Goal: Task Accomplishment & Management: Manage account settings

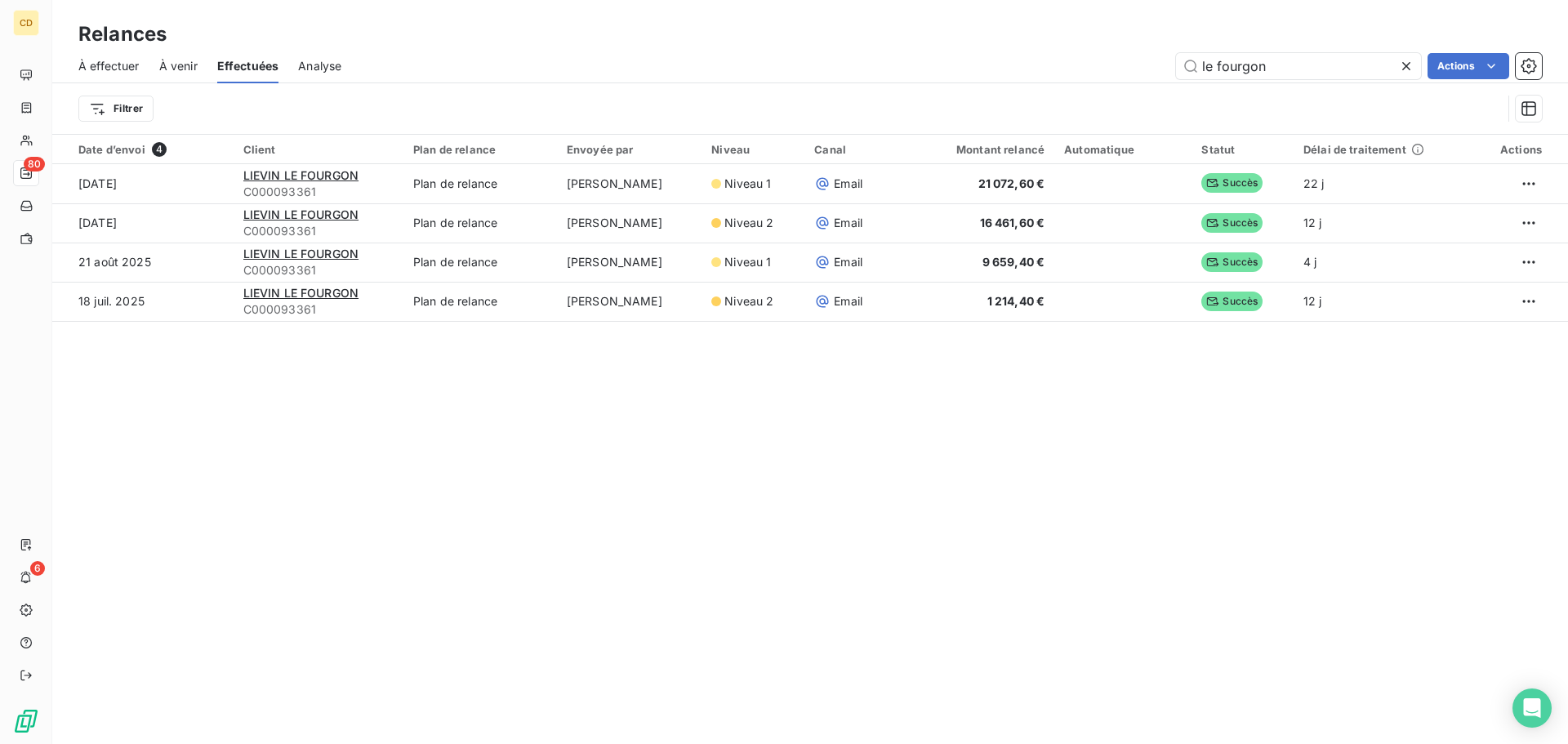
click at [1402, 67] on icon at bounding box center [1406, 66] width 16 height 16
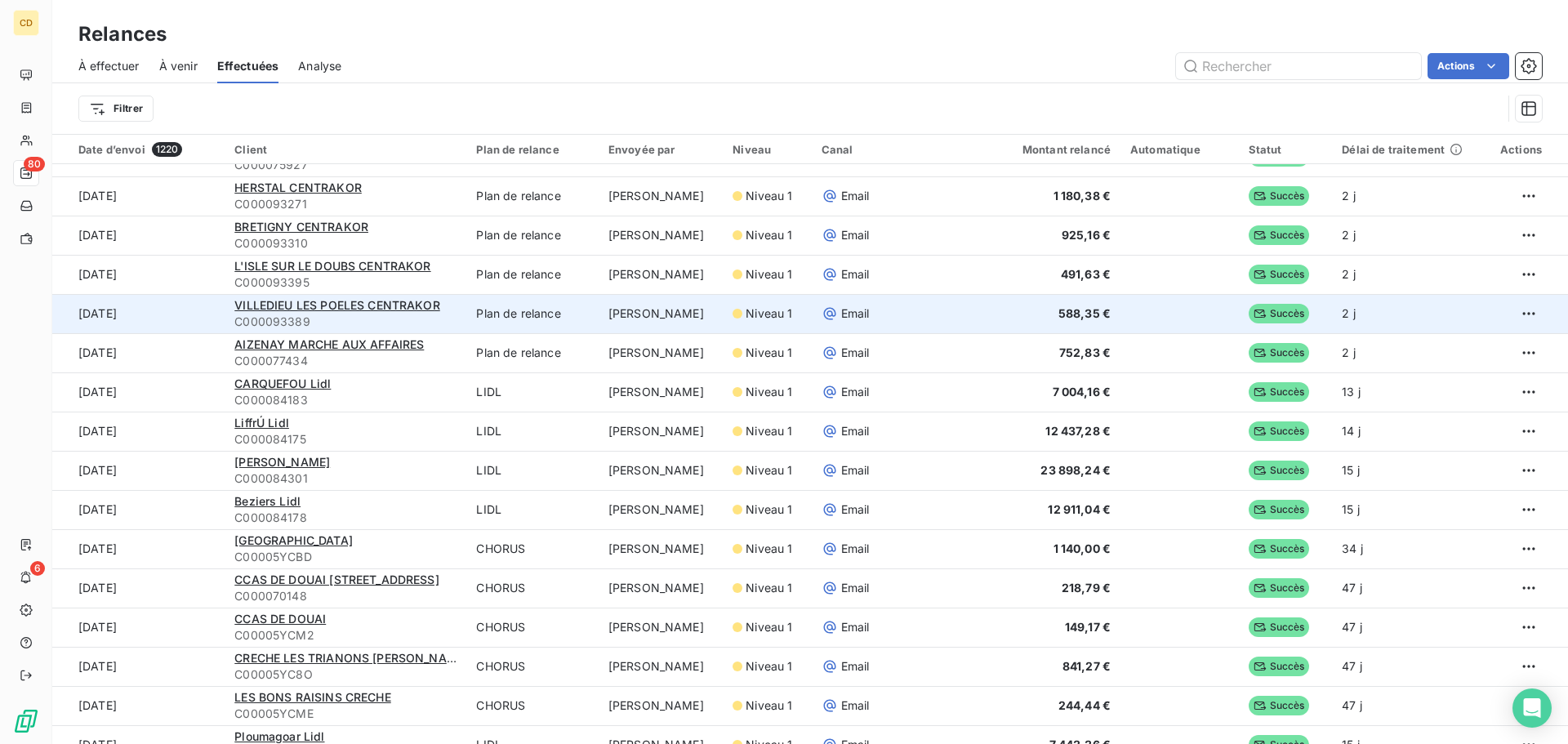
scroll to position [163, 0]
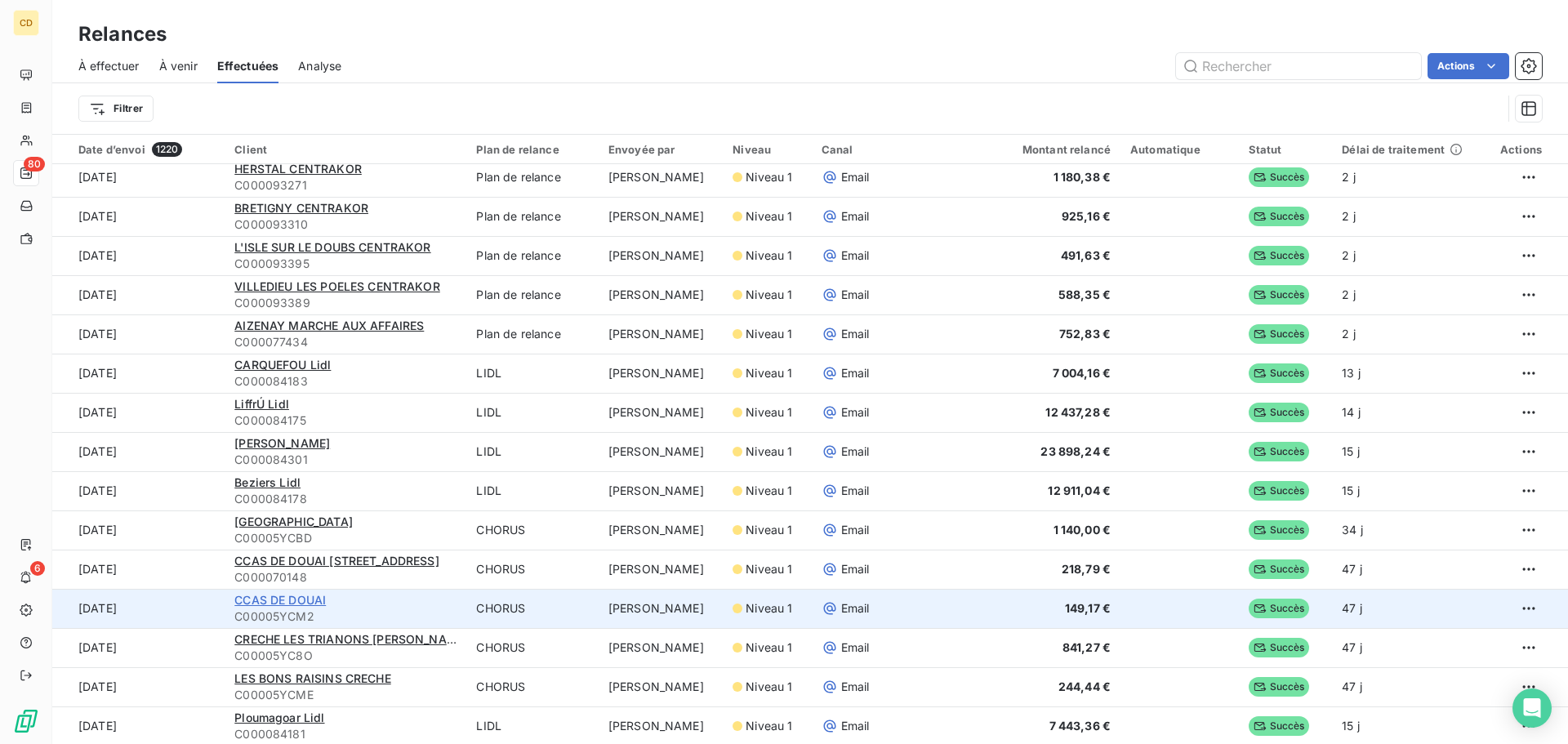
click at [299, 599] on span "CCAS DE DOUAI" at bounding box center [280, 599] width 92 height 14
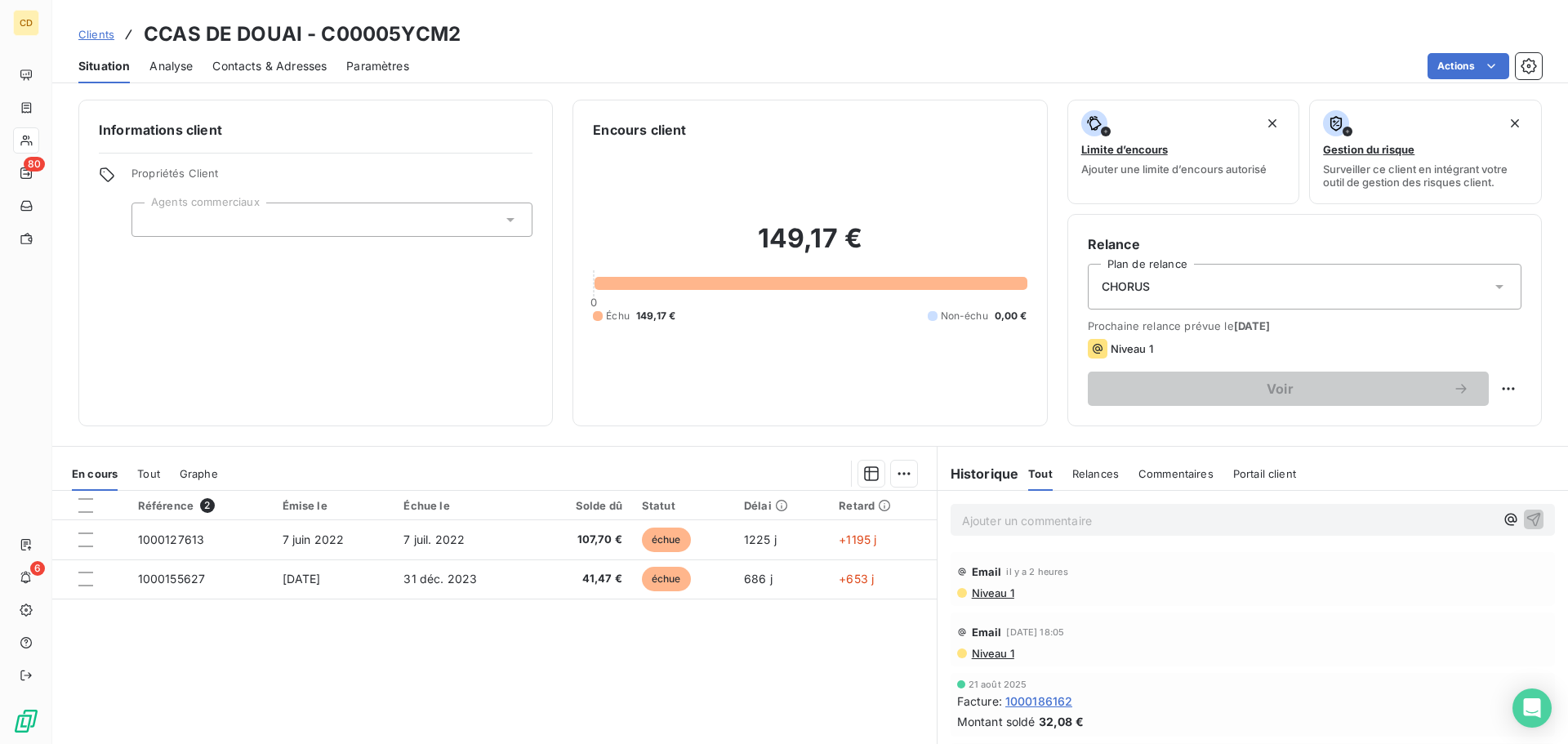
click at [988, 590] on span "Niveau 1" at bounding box center [992, 592] width 44 height 13
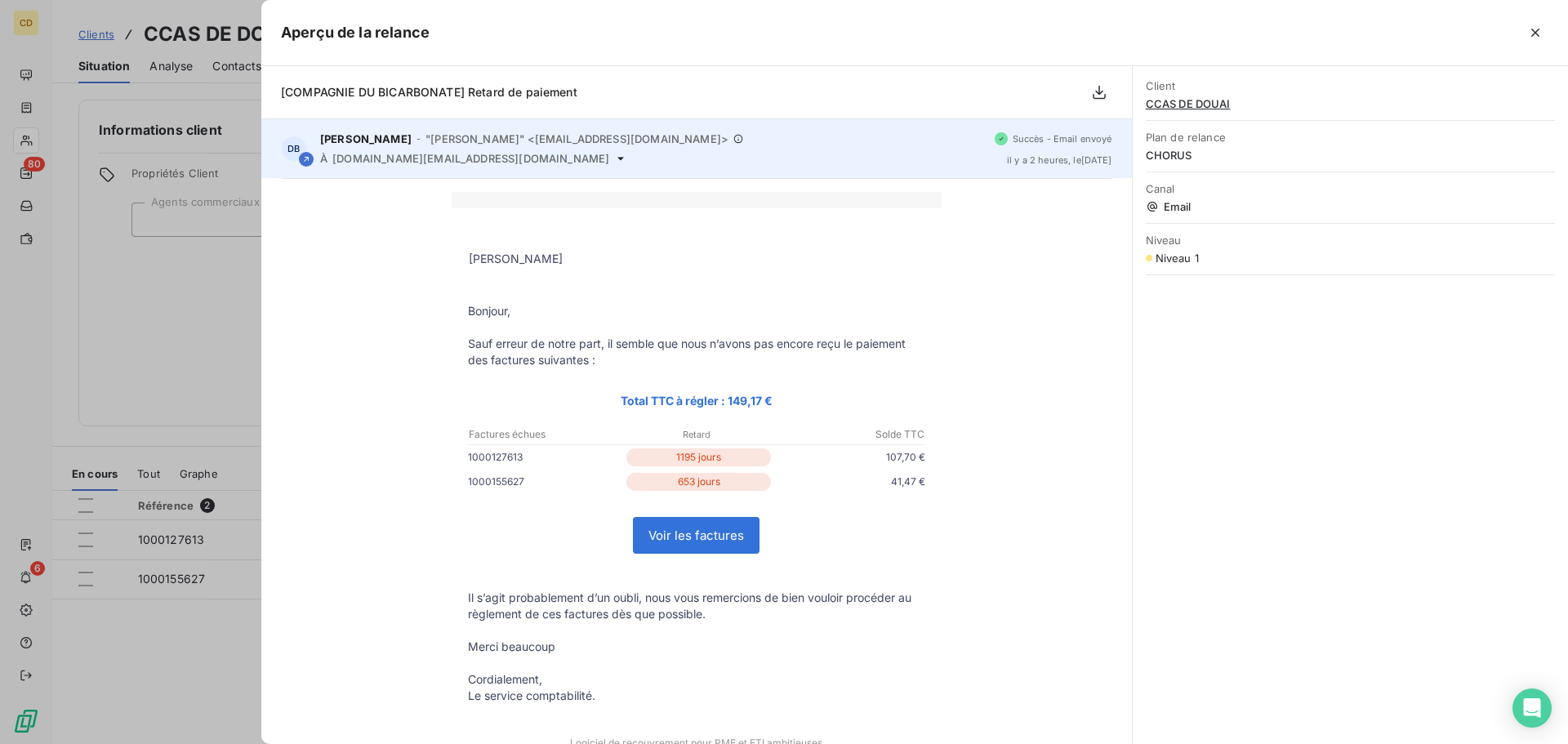
click at [614, 159] on icon at bounding box center [620, 158] width 13 height 13
click at [614, 155] on icon at bounding box center [620, 158] width 13 height 13
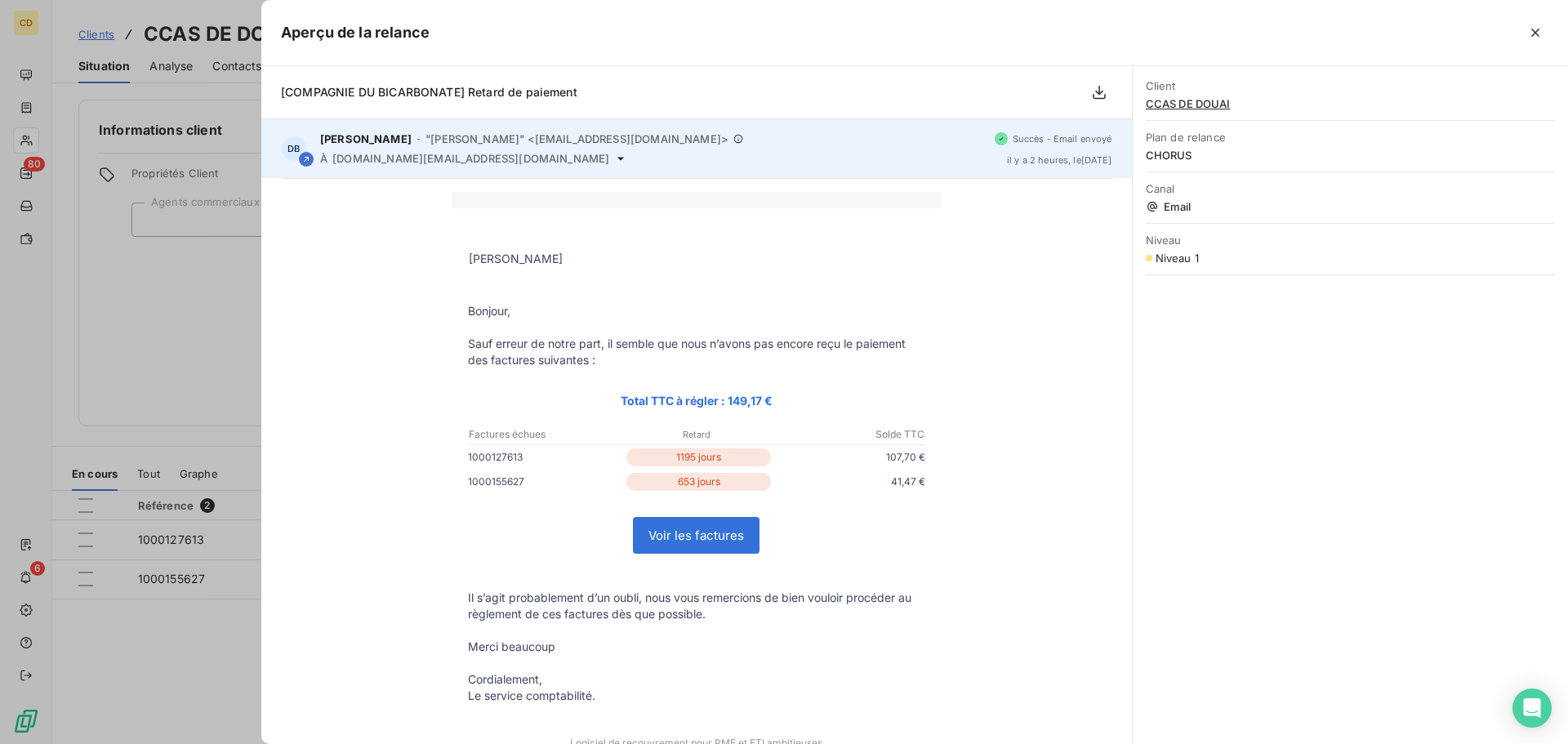
click at [614, 160] on icon at bounding box center [620, 158] width 13 height 13
click at [614, 157] on icon at bounding box center [620, 158] width 13 height 13
click at [545, 131] on div "DB [PERSON_NAME] - "[PERSON_NAME]" <[EMAIL_ADDRESS][DOMAIN_NAME]> À [DOMAIN_NAM…" at bounding box center [696, 148] width 871 height 59
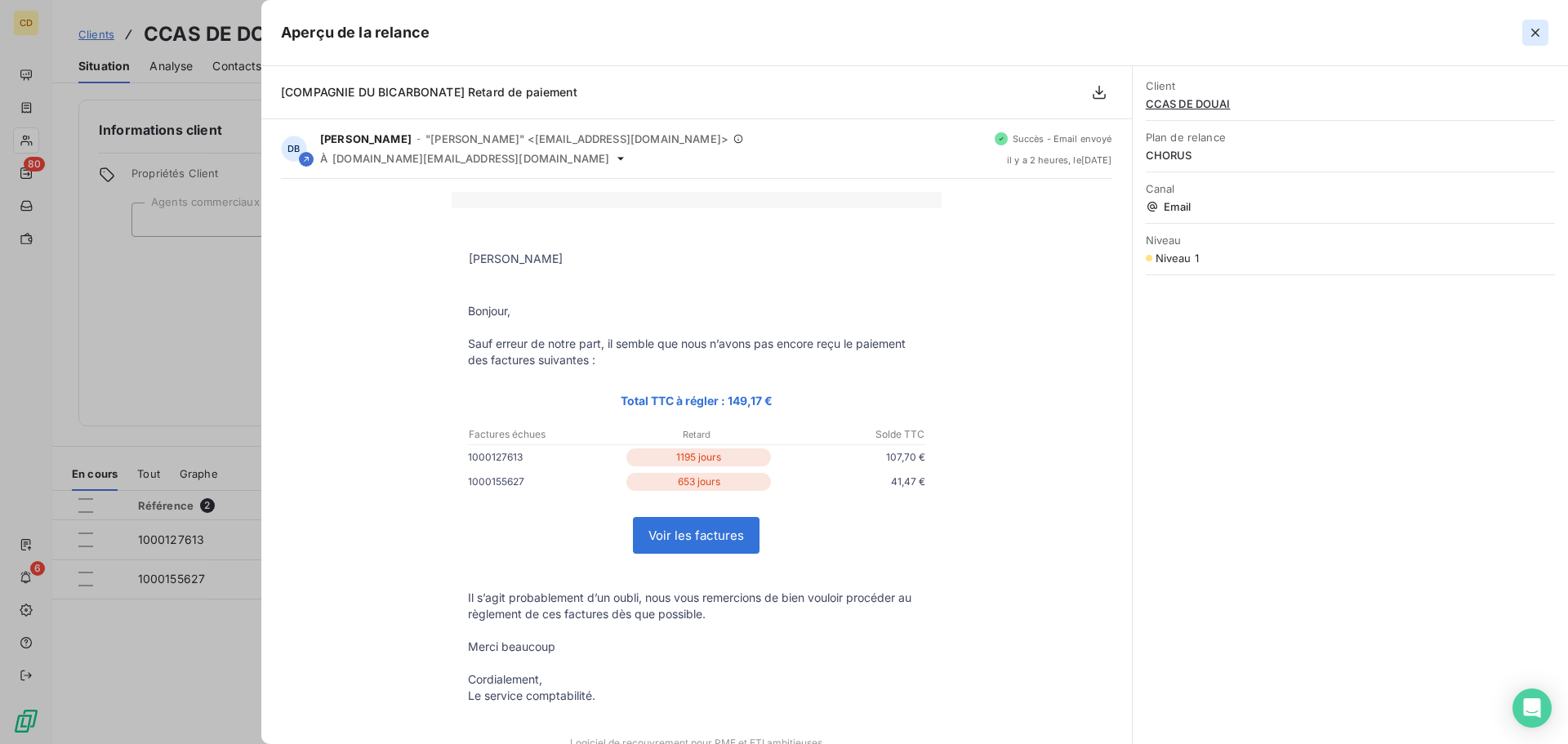
click at [1526, 39] on button "button" at bounding box center [1535, 32] width 26 height 26
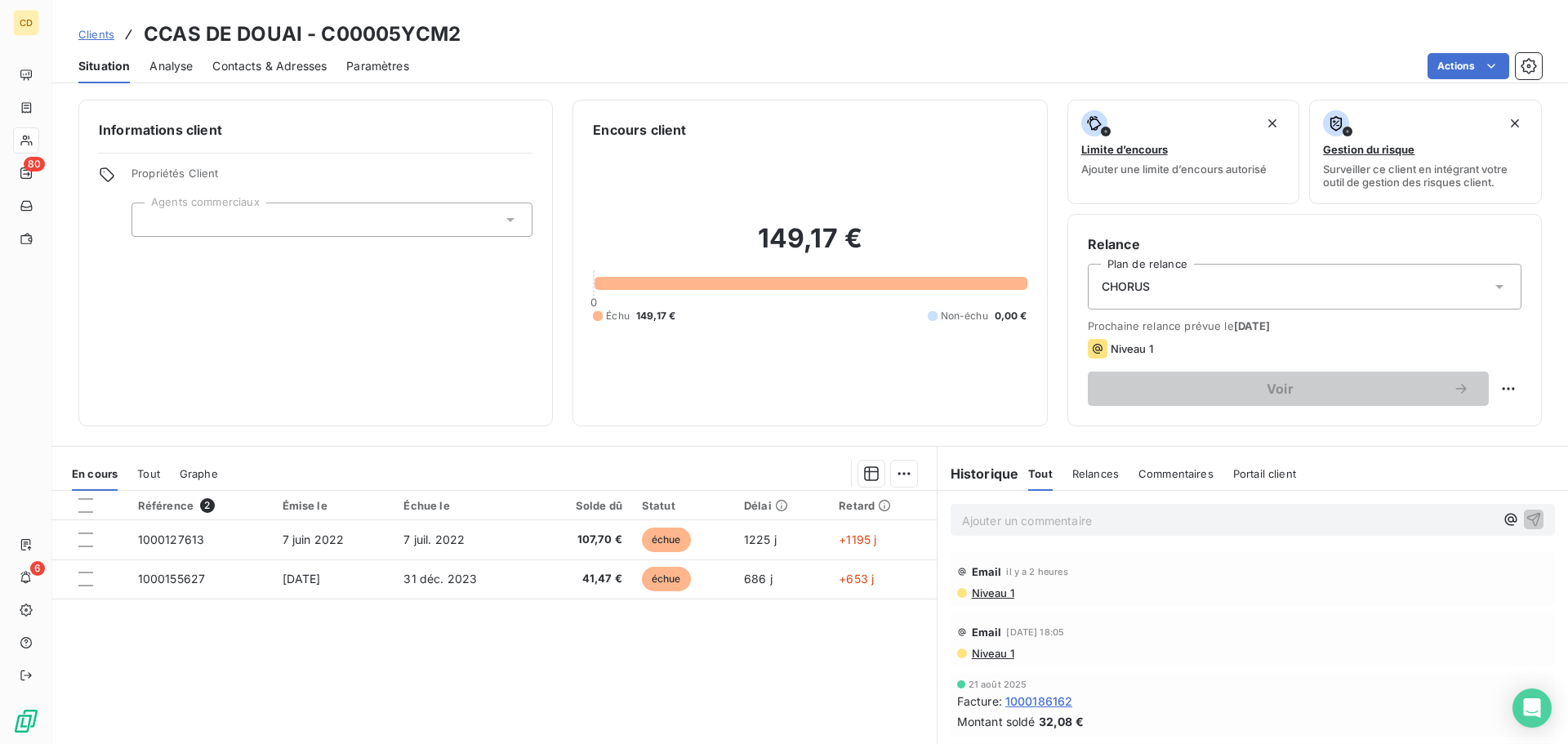
click at [250, 67] on span "Contacts & Adresses" at bounding box center [269, 66] width 115 height 16
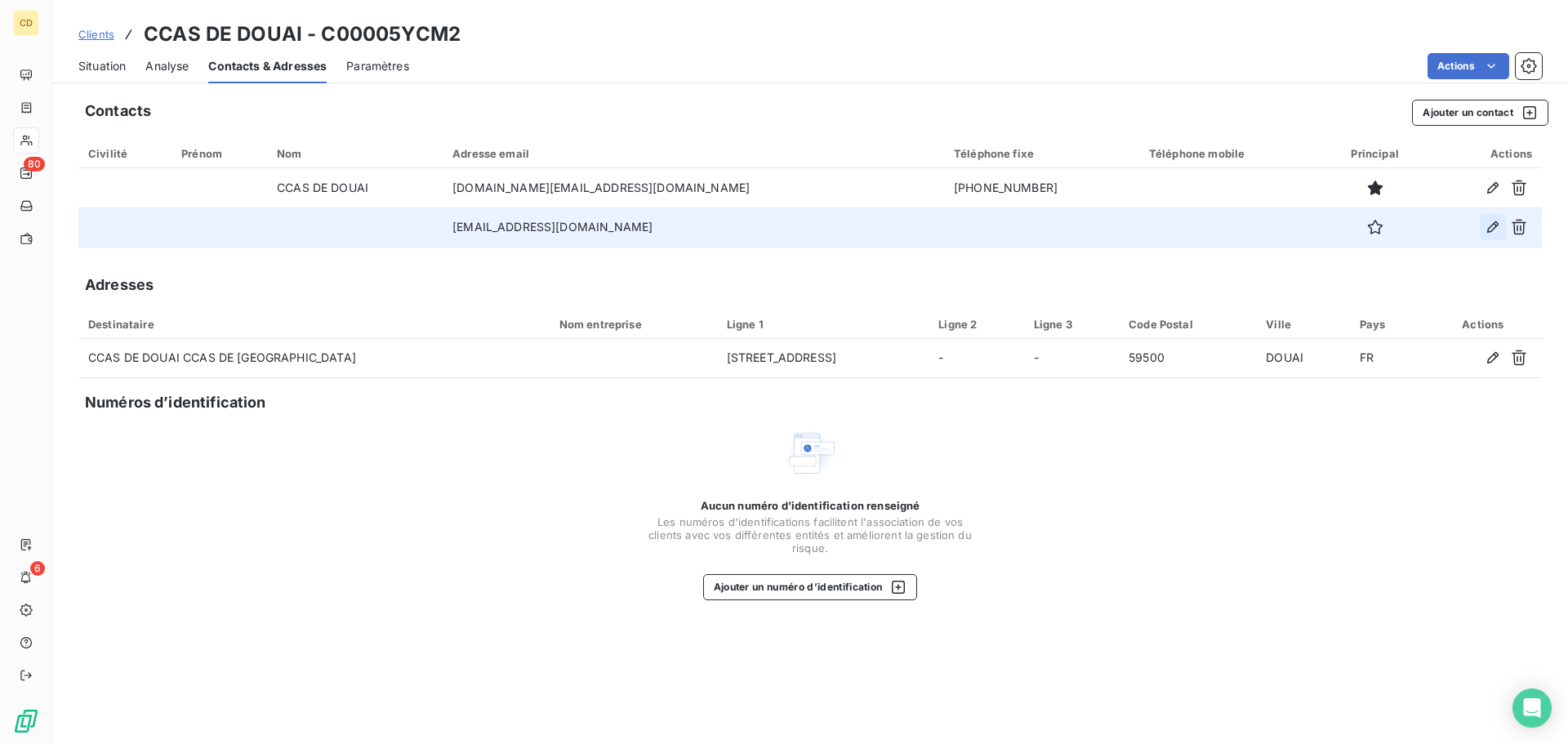
click at [1494, 229] on icon "button" at bounding box center [1492, 226] width 12 height 12
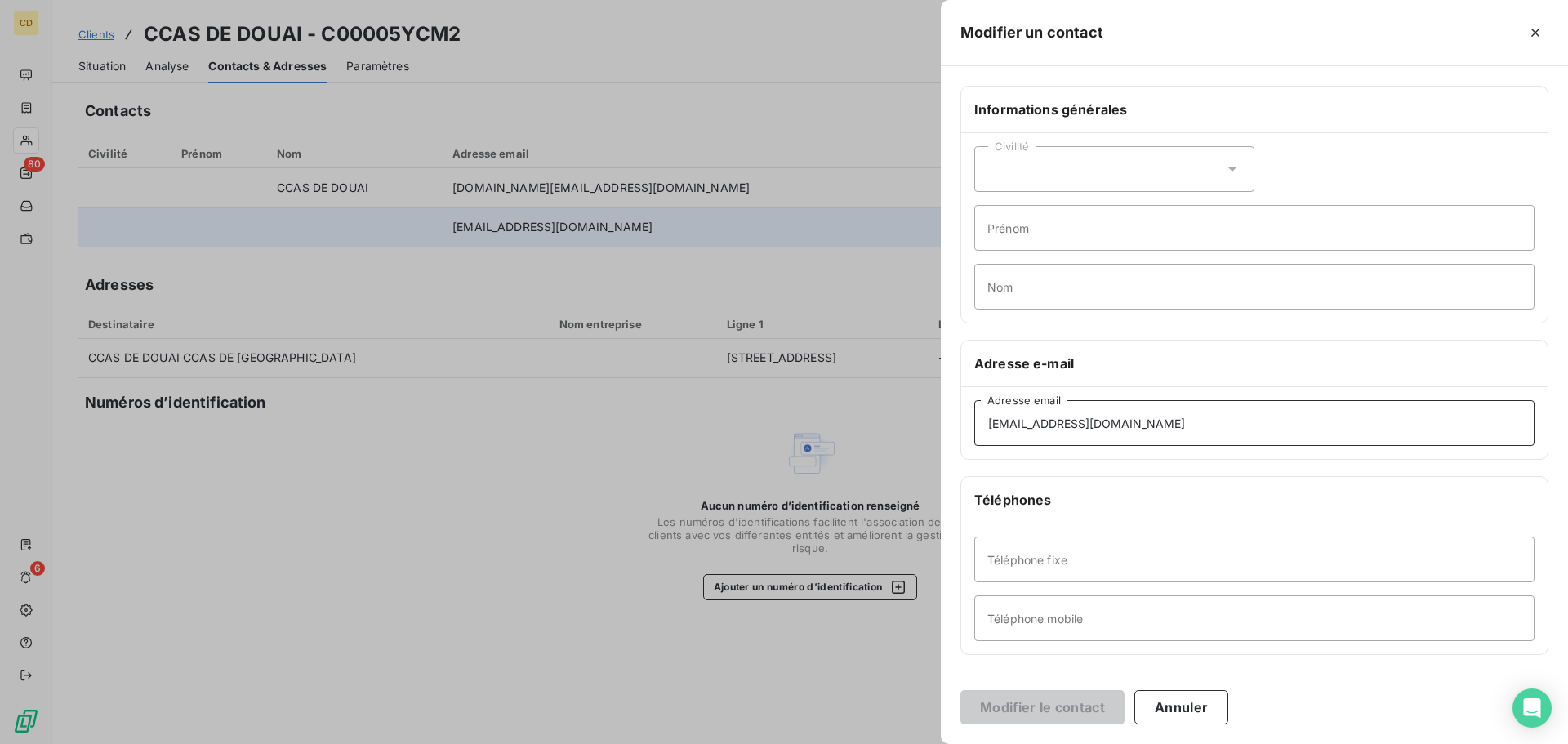
click at [1058, 421] on input "[EMAIL_ADDRESS][DOMAIN_NAME]" at bounding box center [1254, 423] width 561 height 45
type input "[EMAIL_ADDRESS][DOMAIN_NAME]"
click at [1049, 702] on button "Modifier le contact" at bounding box center [1042, 707] width 164 height 35
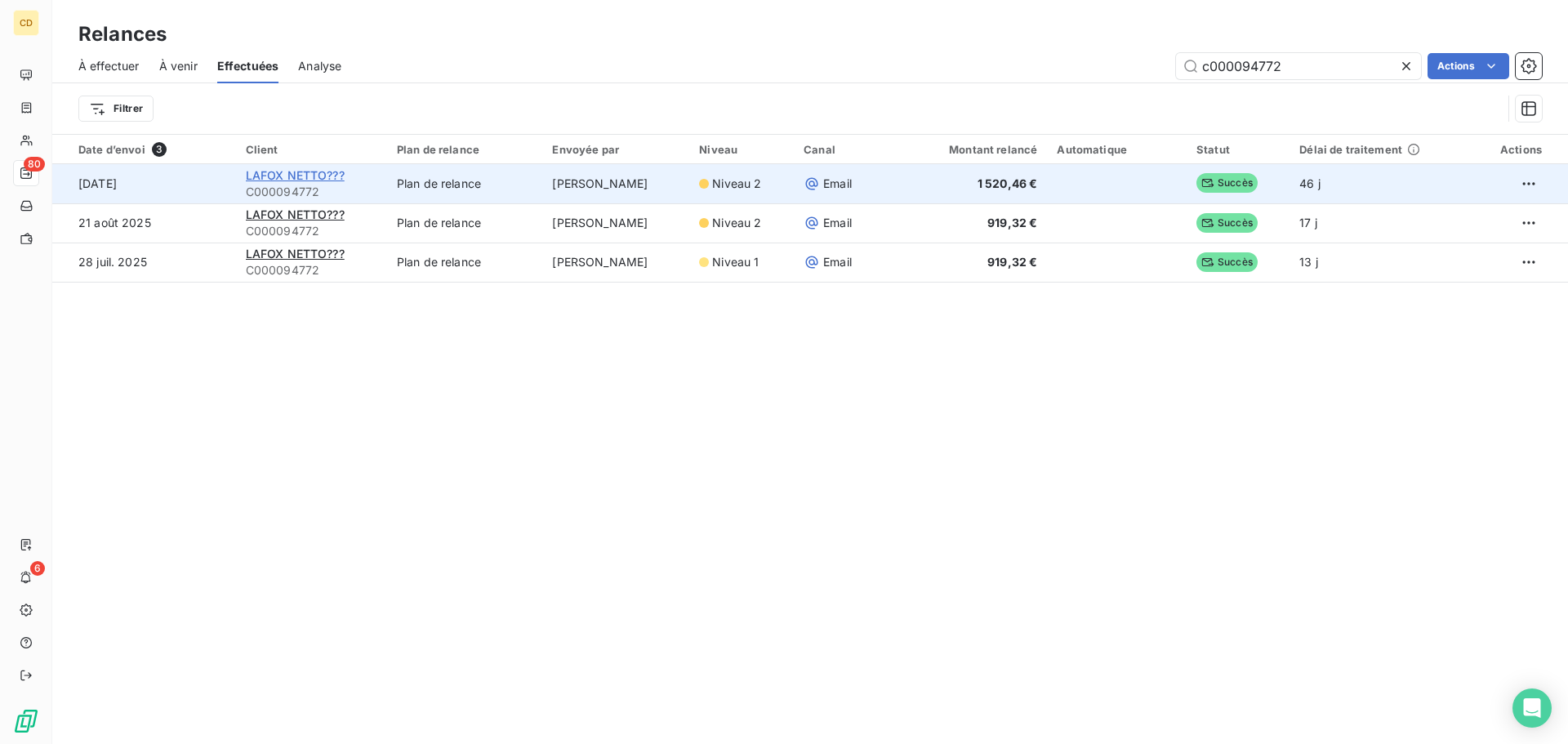
type input "c000094772"
click at [299, 172] on span "LAFOX NETTO???" at bounding box center [295, 175] width 99 height 14
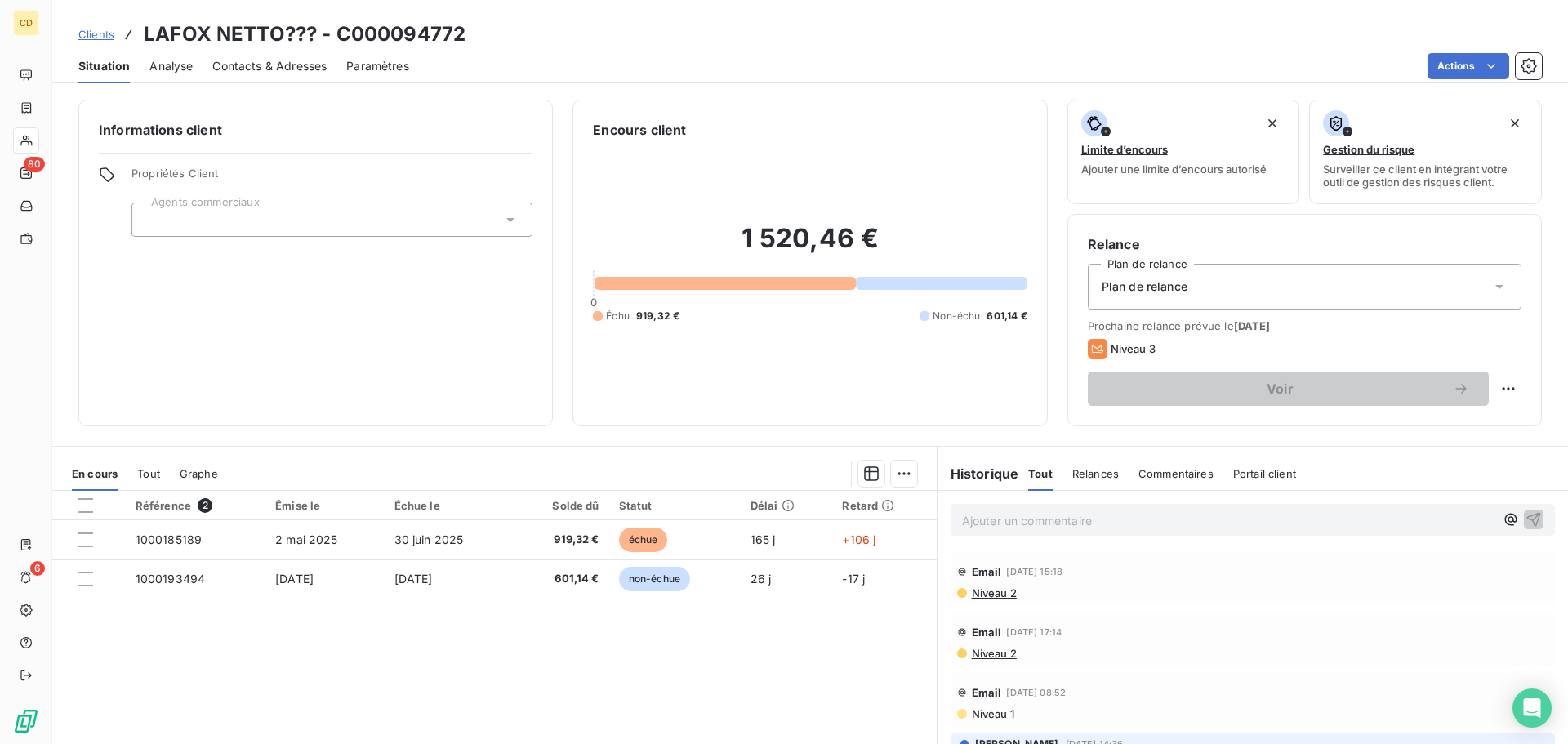
click at [1063, 521] on p "Ajouter un commentaire ﻿" at bounding box center [1228, 520] width 532 height 20
click at [962, 529] on p "EG: le [DATE] retour du client" at bounding box center [1228, 519] width 532 height 19
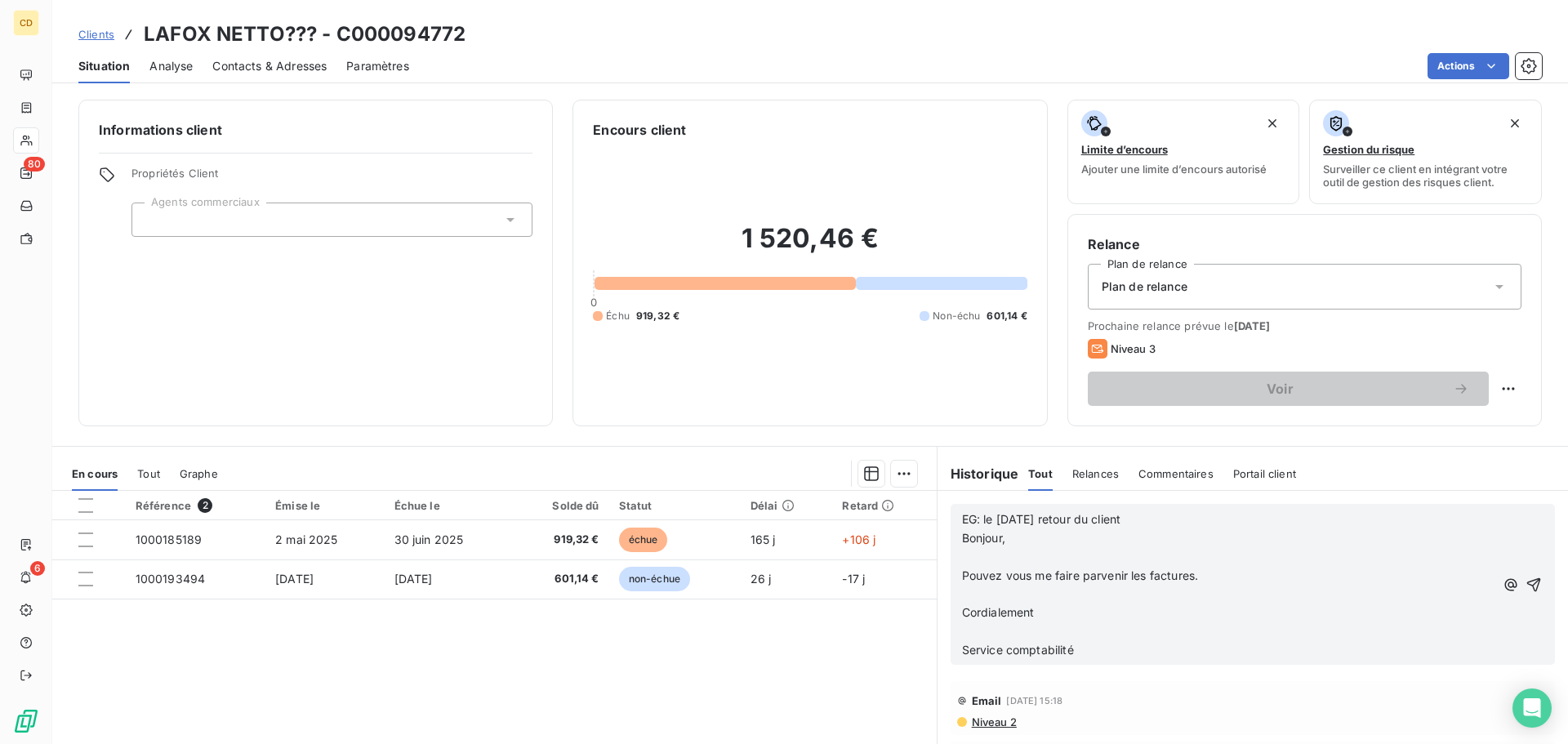
click at [1086, 647] on p "Service comptabilité" at bounding box center [1228, 650] width 532 height 19
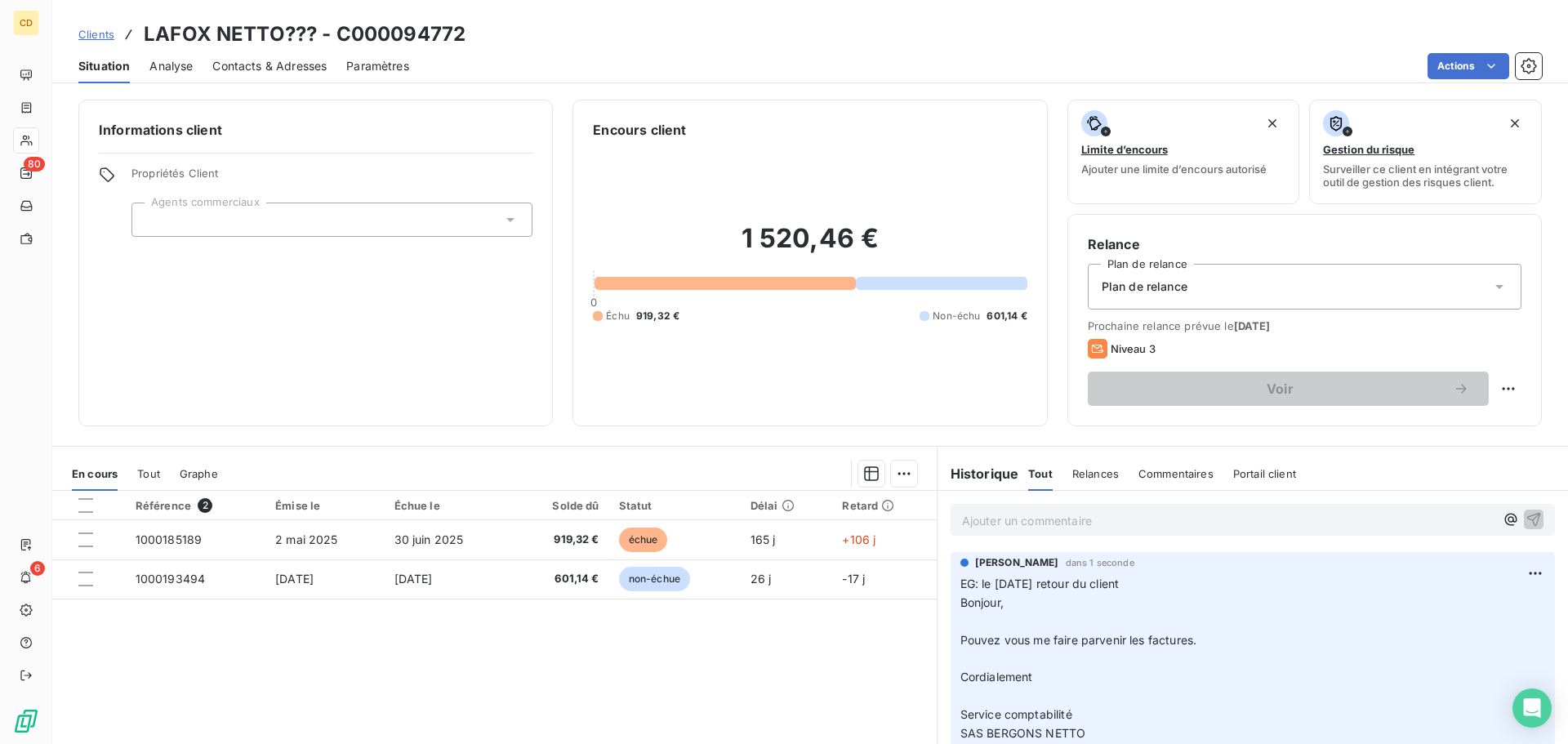
click at [1049, 525] on p "Ajouter un commentaire ﻿" at bounding box center [1228, 520] width 532 height 20
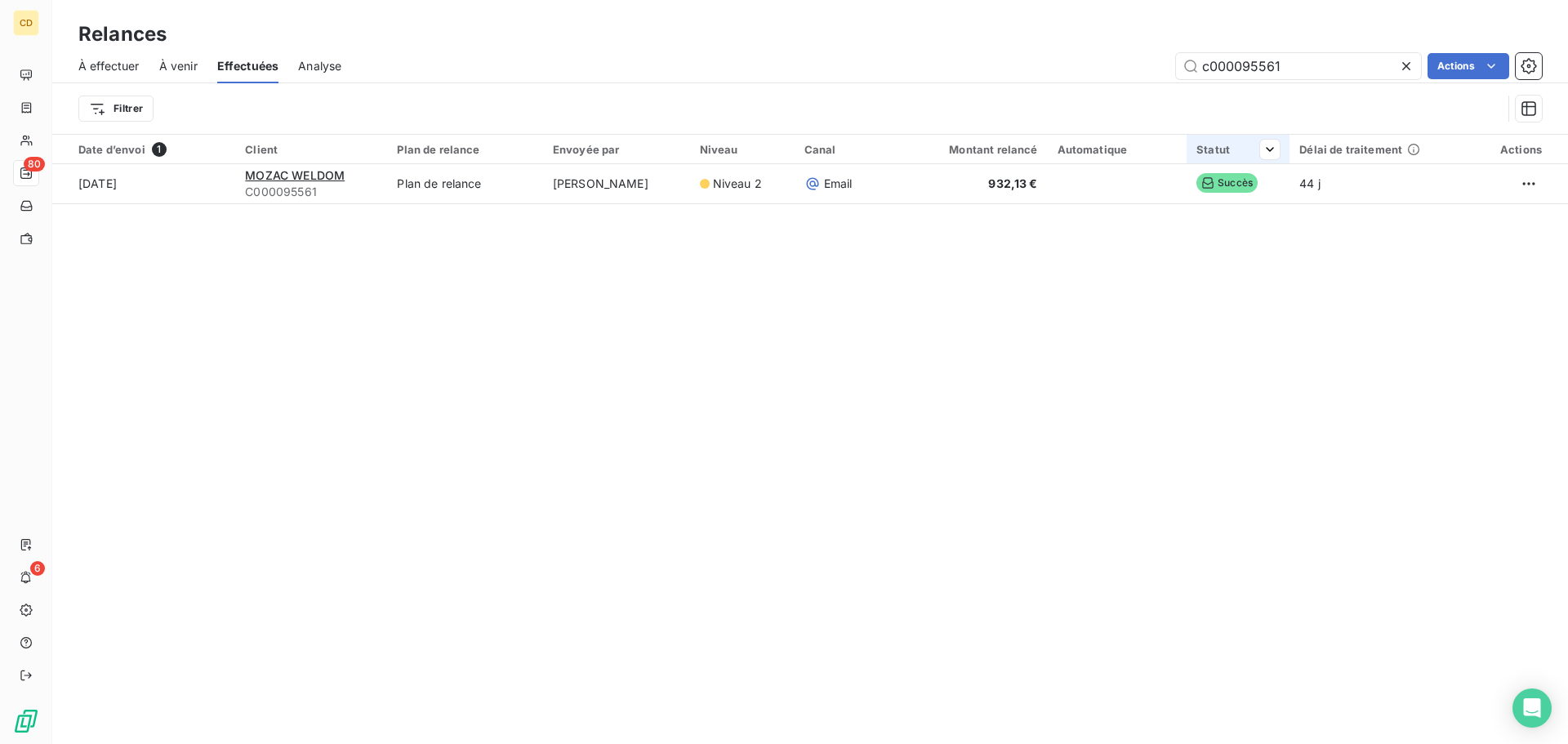
type input "c000095561"
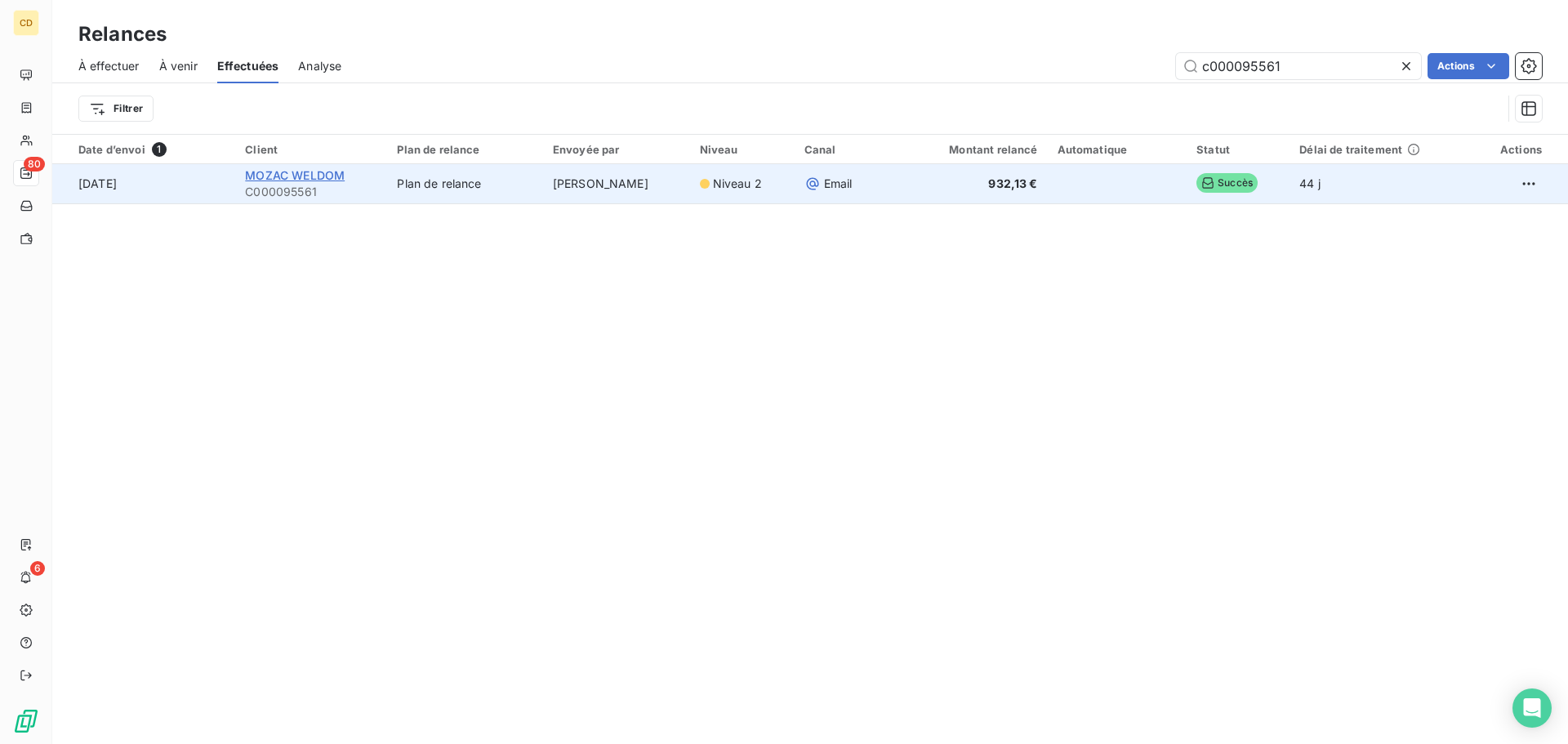
click at [267, 175] on span "MOZAC WELDOM" at bounding box center [295, 175] width 99 height 14
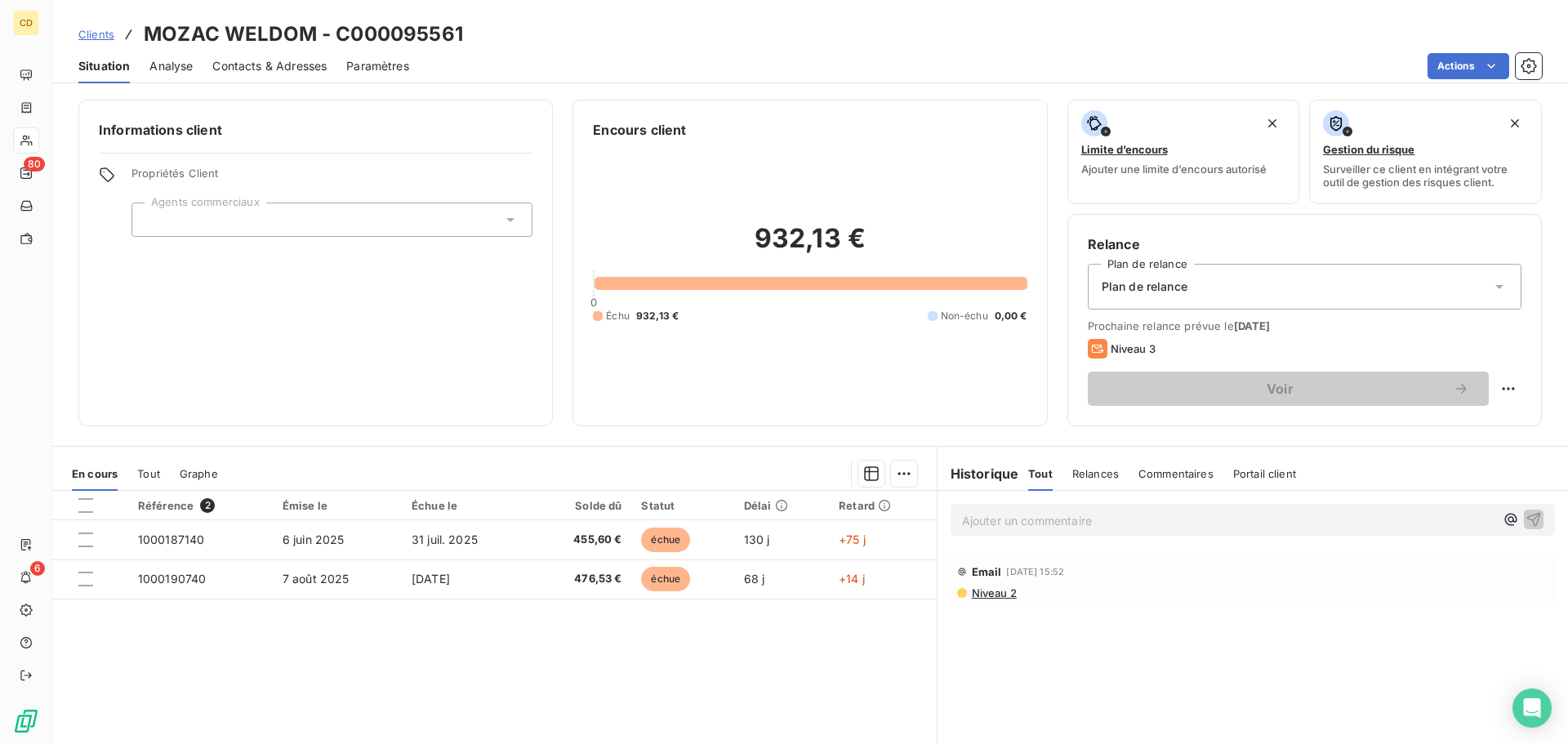
click at [991, 597] on span "Niveau 2" at bounding box center [993, 592] width 46 height 13
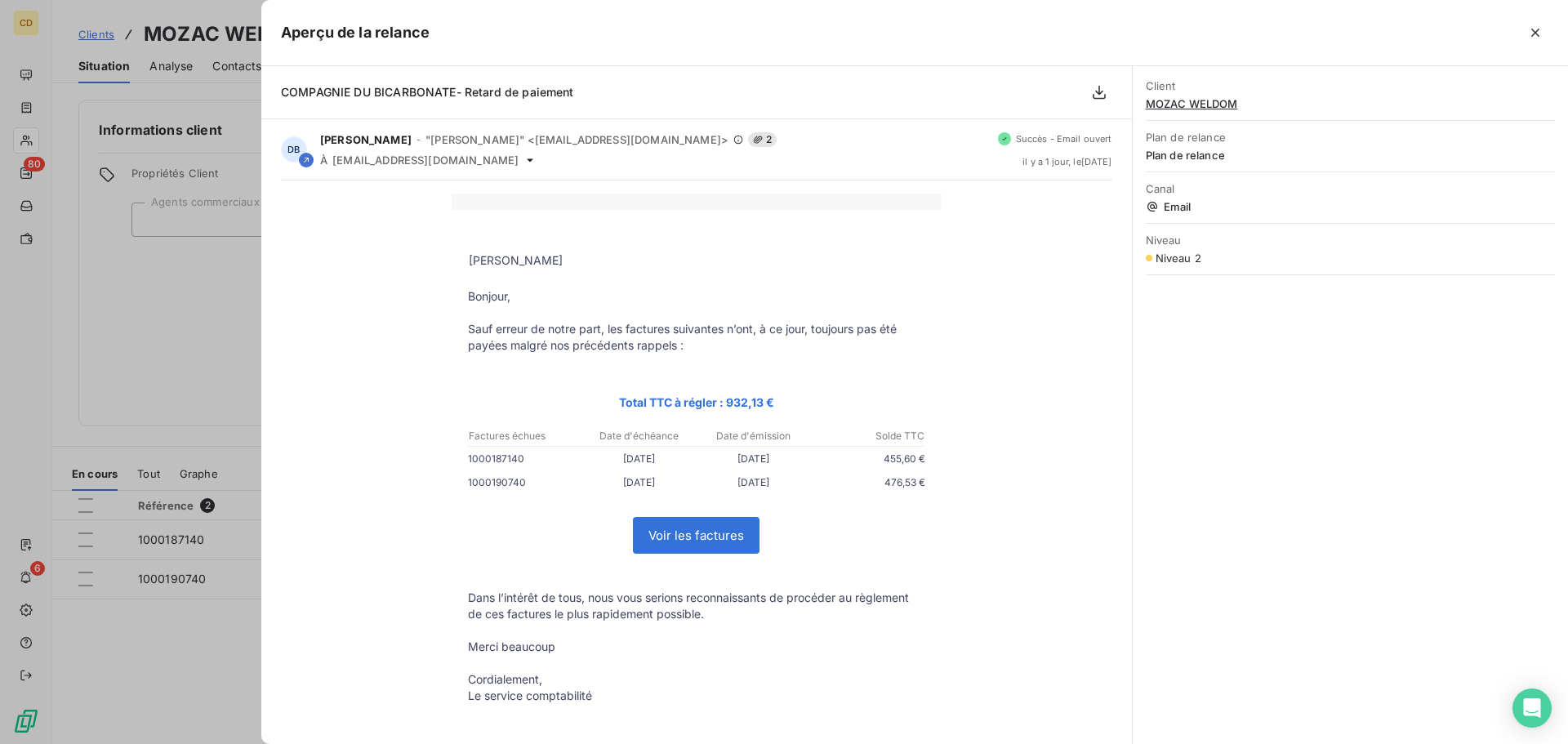
click at [1299, 400] on div "Client MOZAC WELDOM Plan de relance Plan de relance Canal Email Niveau Niveau 2" at bounding box center [1350, 404] width 435 height 677
click at [1540, 28] on icon "button" at bounding box center [1535, 33] width 16 height 16
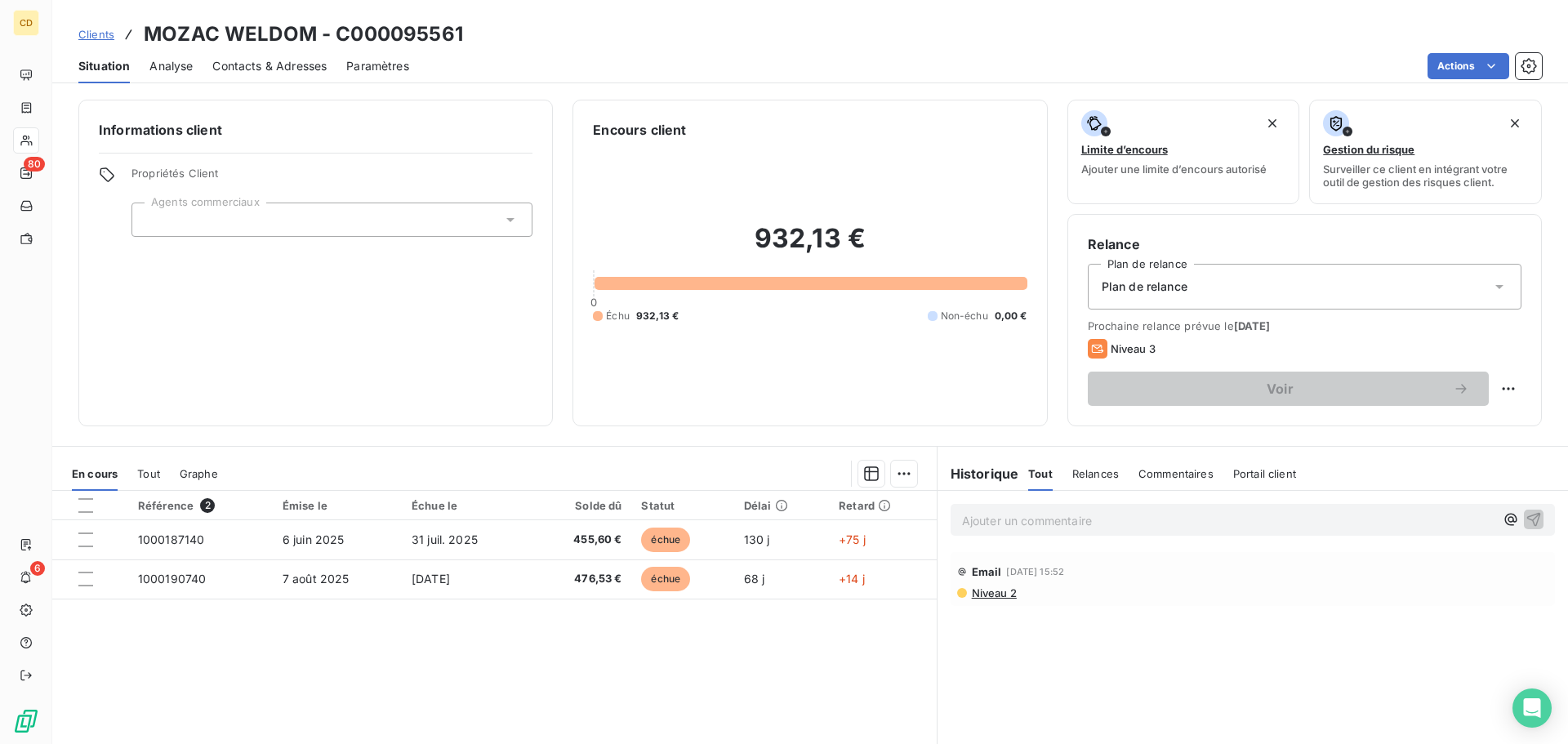
click at [273, 65] on span "Contacts & Adresses" at bounding box center [269, 66] width 115 height 16
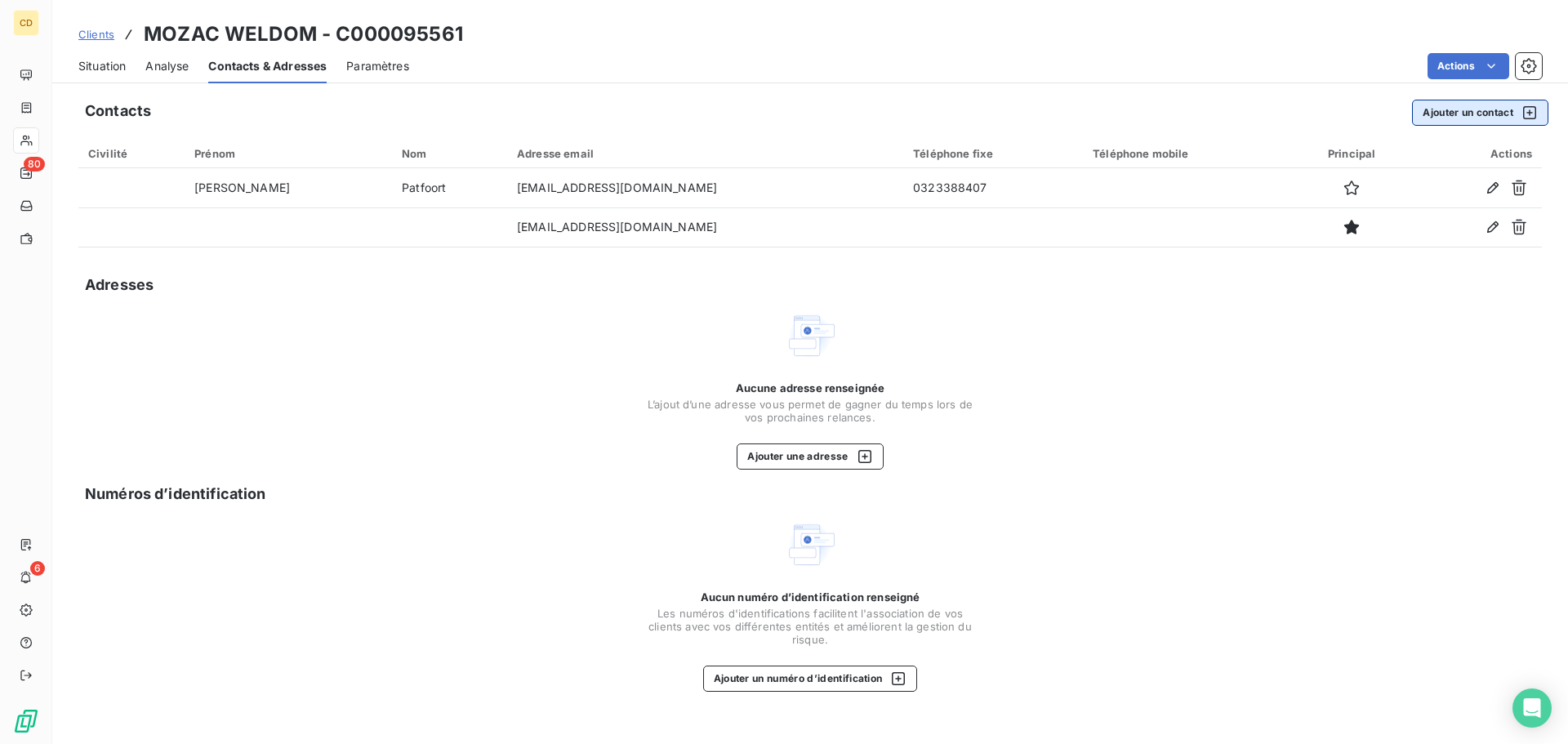
click at [1449, 113] on button "Ajouter un contact" at bounding box center [1481, 112] width 137 height 26
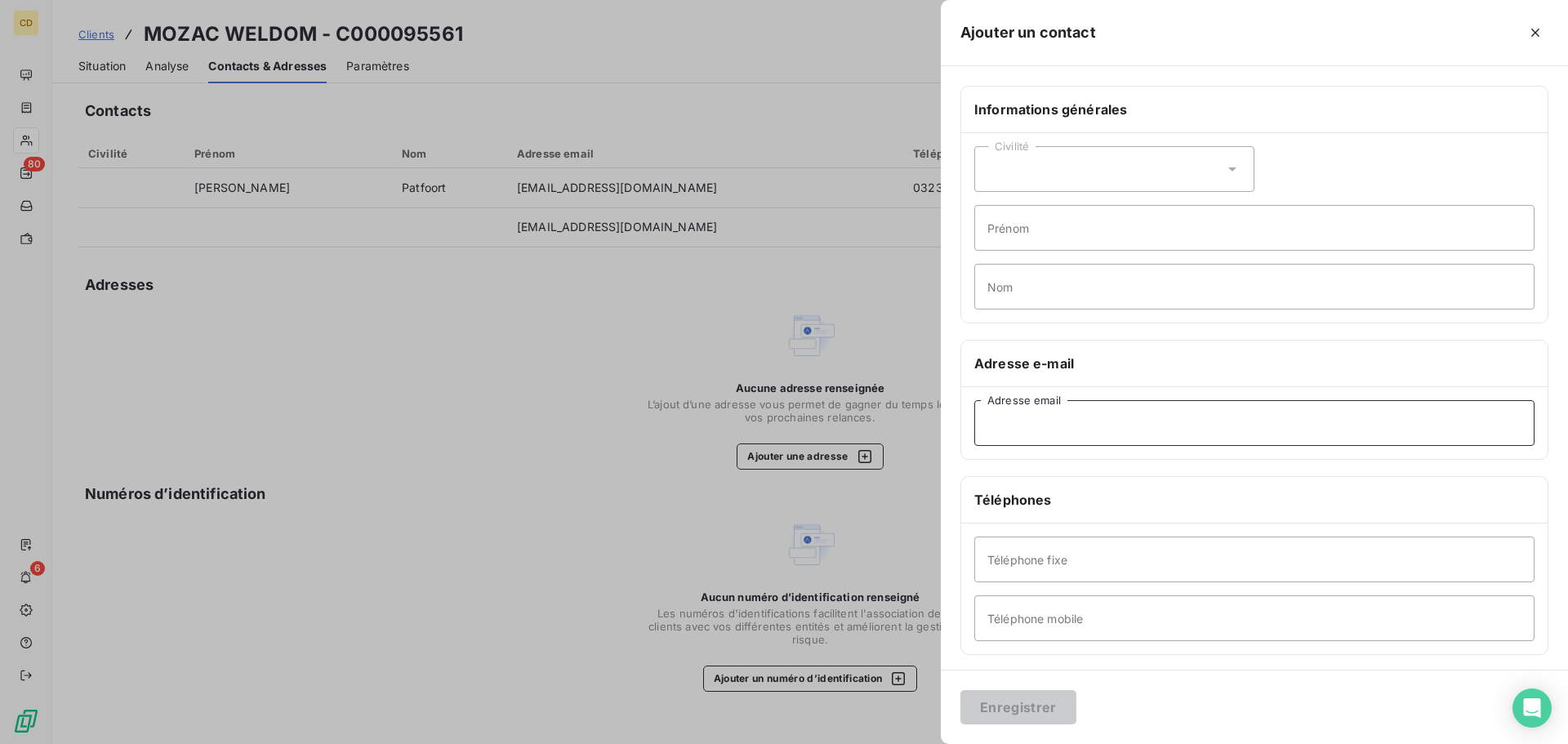
click at [1197, 410] on input "Adresse email" at bounding box center [1254, 423] width 561 height 45
paste input "[EMAIL_ADDRESS][DOMAIN_NAME]"
type input "[EMAIL_ADDRESS][DOMAIN_NAME]"
click at [1000, 702] on button "Enregistrer" at bounding box center [1018, 707] width 116 height 35
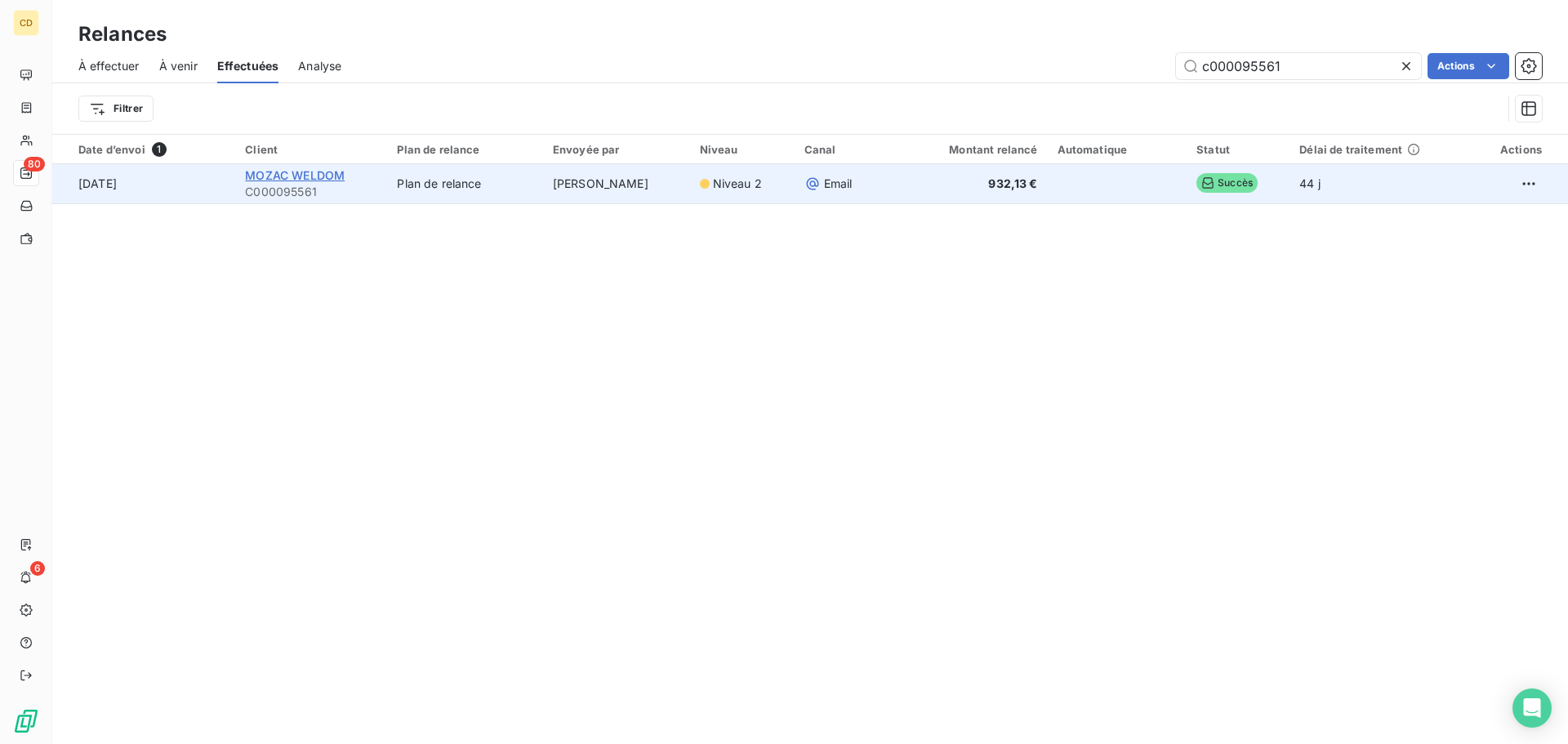
click at [270, 175] on span "MOZAC WELDOM" at bounding box center [295, 175] width 99 height 14
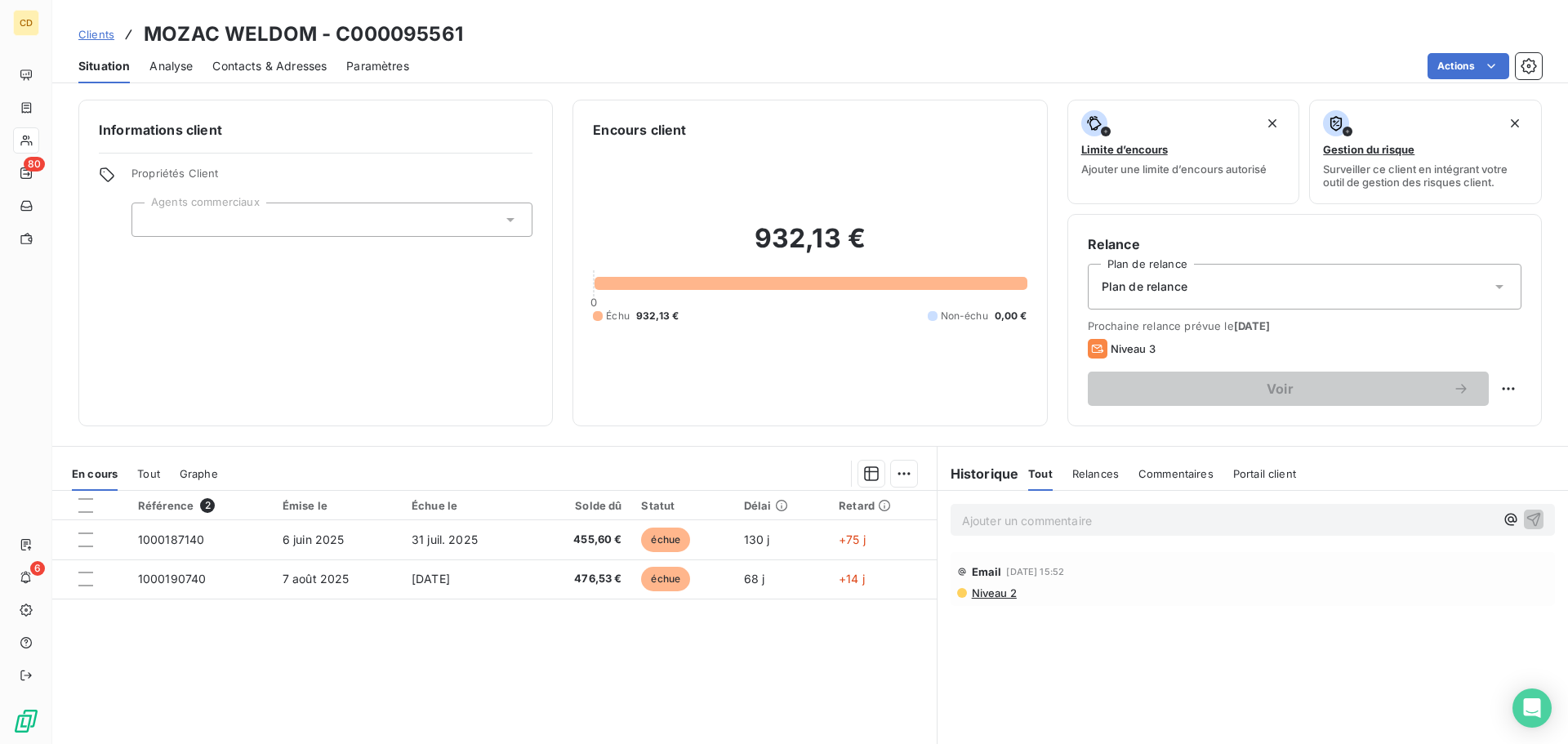
click at [1050, 512] on p "Ajouter un commentaire ﻿" at bounding box center [1228, 520] width 532 height 20
click at [1094, 529] on p "EG: retour le [DATE]" at bounding box center [1228, 519] width 532 height 19
